Goal: Task Accomplishment & Management: Use online tool/utility

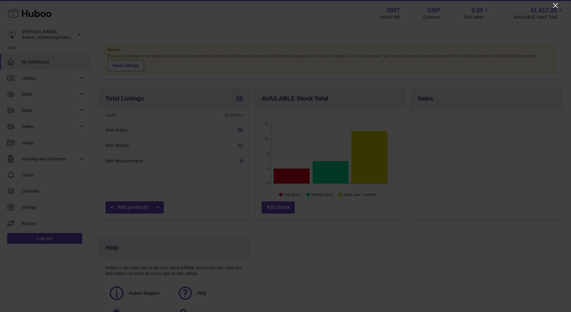
click at [452, 7] on icon "Close" at bounding box center [555, 5] width 5 height 5
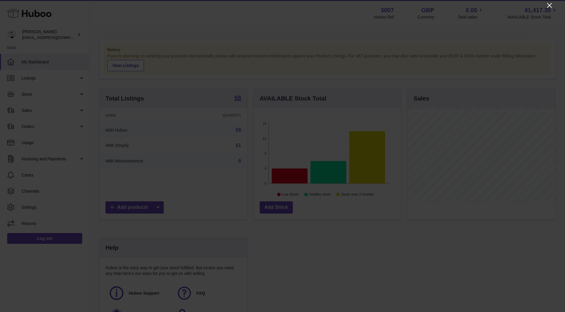
scroll to position [298781, 298727]
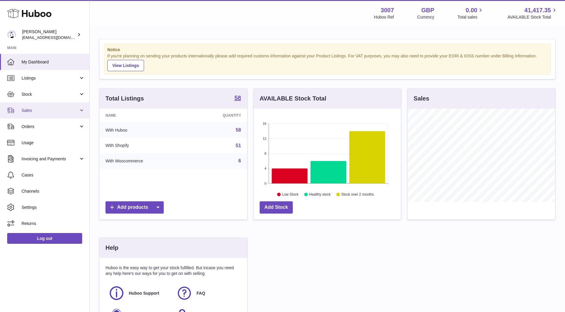
click at [33, 111] on span "Sales" at bounding box center [50, 111] width 57 height 6
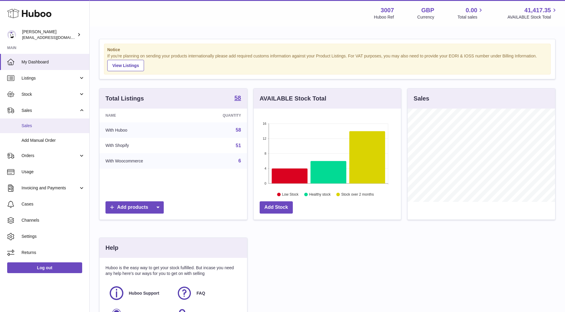
click at [30, 126] on span "Sales" at bounding box center [53, 126] width 63 height 6
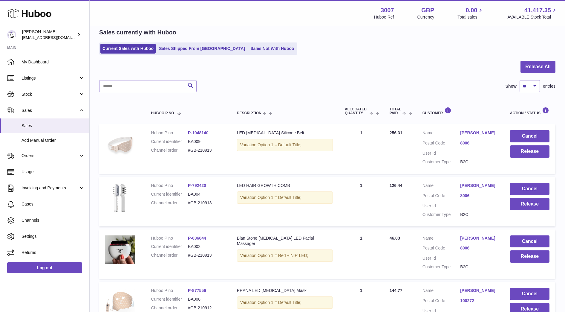
scroll to position [48, 0]
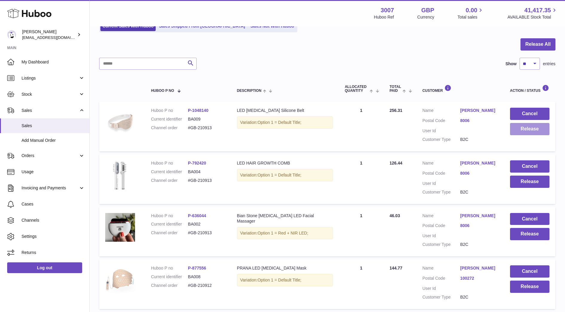
click at [513, 127] on button "Release" at bounding box center [529, 129] width 39 height 12
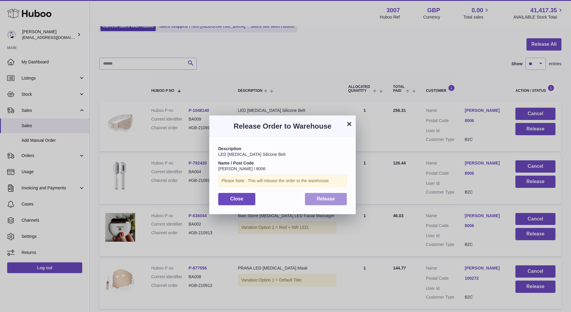
click at [343, 202] on button "Release" at bounding box center [326, 199] width 42 height 12
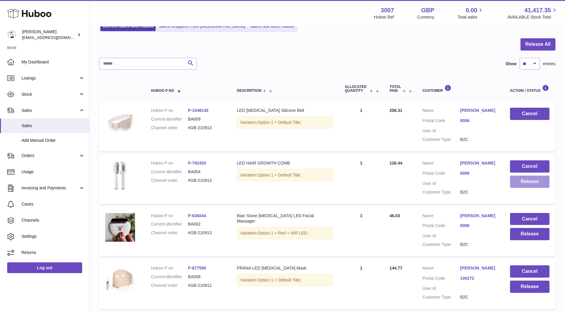
click at [519, 186] on button "Release" at bounding box center [529, 181] width 39 height 12
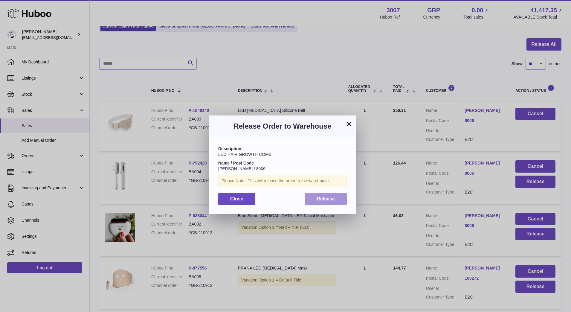
click at [325, 205] on button "Release" at bounding box center [326, 199] width 42 height 12
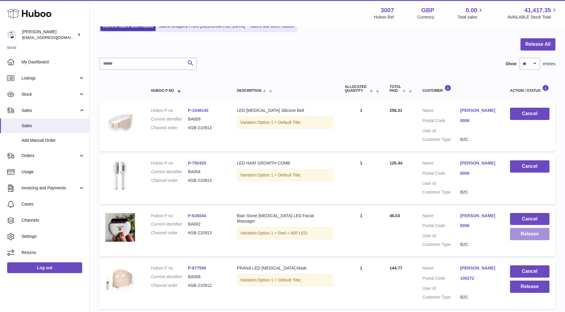
click at [547, 233] on button "Release" at bounding box center [529, 234] width 39 height 12
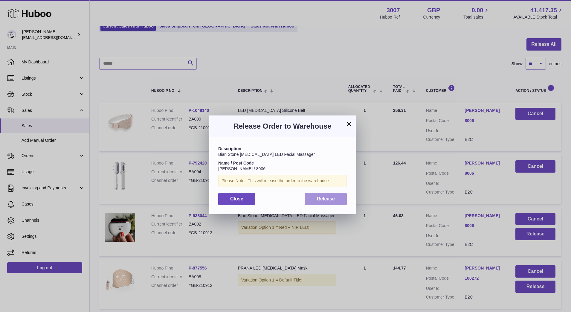
click at [333, 201] on button "Release" at bounding box center [326, 199] width 42 height 12
